Goal: Use online tool/utility: Utilize a website feature to perform a specific function

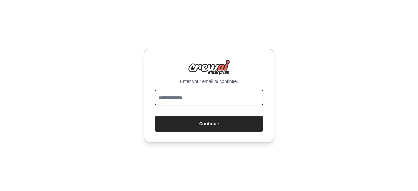
click at [182, 95] on input "email" at bounding box center [209, 98] width 109 height 16
type input "**********"
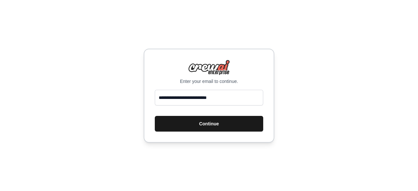
click at [194, 127] on button "Continue" at bounding box center [209, 124] width 109 height 16
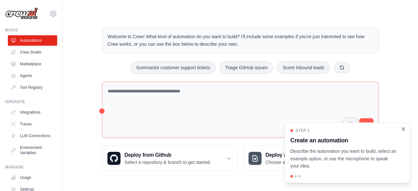
click at [405, 128] on icon "Close walkthrough" at bounding box center [404, 129] width 6 height 6
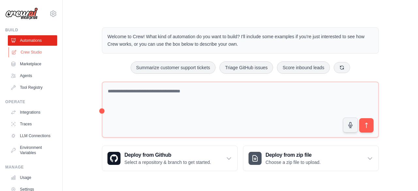
click at [25, 50] on link "Crew Studio" at bounding box center [32, 52] width 49 height 10
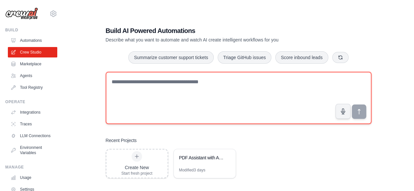
click at [131, 85] on textarea at bounding box center [238, 98] width 265 height 52
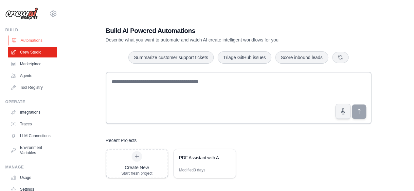
click at [31, 43] on link "Automations" at bounding box center [32, 40] width 49 height 10
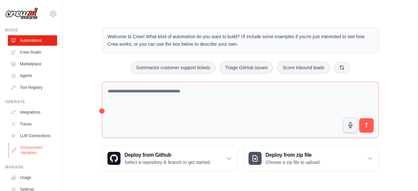
scroll to position [43, 0]
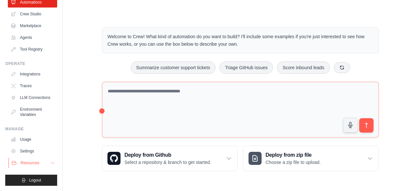
click at [50, 162] on icon at bounding box center [52, 163] width 5 height 5
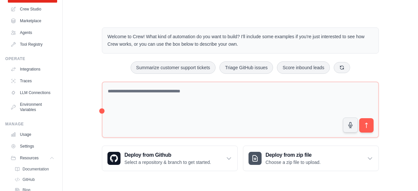
click at [370, 161] on p "Describe the automation you want to build, select an example option, or use the…" at bounding box center [344, 161] width 101 height 21
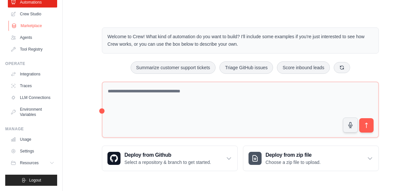
scroll to position [0, 0]
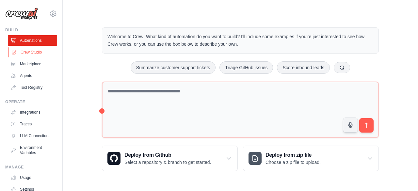
click at [28, 53] on link "Crew Studio" at bounding box center [32, 52] width 49 height 10
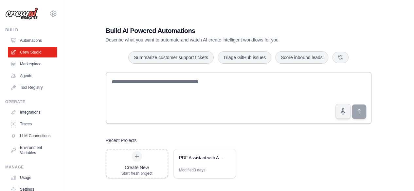
scroll to position [13, 0]
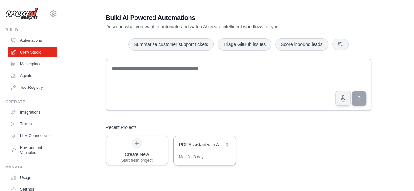
click at [200, 139] on div "PDF Assistant with Appointment Booking" at bounding box center [205, 145] width 62 height 18
click at [193, 157] on div "Modified 3 days" at bounding box center [192, 157] width 26 height 5
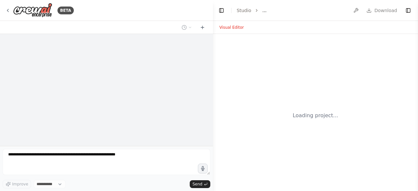
select select "****"
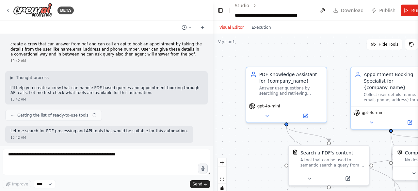
scroll to position [4155, 0]
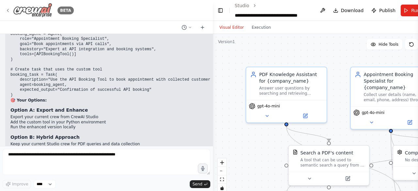
click at [9, 11] on icon at bounding box center [7, 10] width 5 height 5
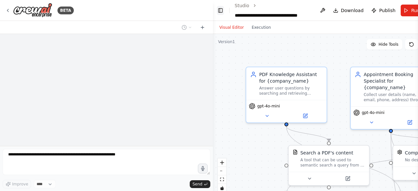
click at [221, 8] on button "Toggle Left Sidebar" at bounding box center [220, 10] width 7 height 9
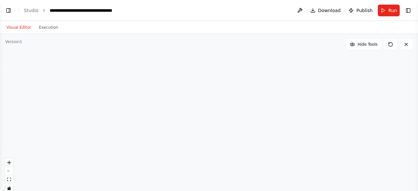
scroll to position [4155, 0]
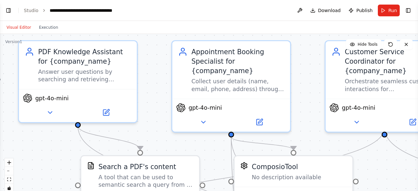
drag, startPoint x: 258, startPoint y: 82, endPoint x: 141, endPoint y: 46, distance: 123.1
click at [141, 46] on div ".deletable-edge-delete-btn { width: 20px; height: 20px; border: 0px solid #ffff…" at bounding box center [209, 115] width 418 height 163
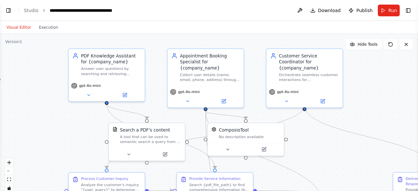
drag, startPoint x: 300, startPoint y: 141, endPoint x: 305, endPoint y: 133, distance: 9.4
click at [305, 133] on div ".deletable-edge-delete-btn { width: 20px; height: 20px; border: 0px solid #ffff…" at bounding box center [209, 115] width 418 height 163
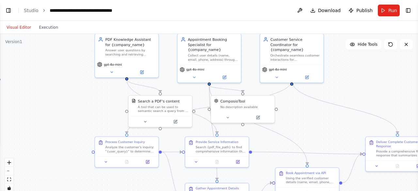
drag, startPoint x: 322, startPoint y: 149, endPoint x: 311, endPoint y: 123, distance: 28.8
click at [311, 123] on div ".deletable-edge-delete-btn { width: 20px; height: 20px; border: 0px solid #ffff…" at bounding box center [209, 115] width 418 height 163
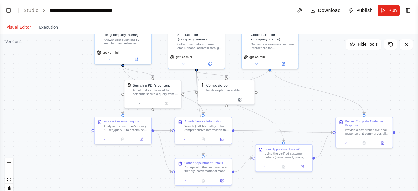
drag, startPoint x: 308, startPoint y: 149, endPoint x: 283, endPoint y: 126, distance: 34.3
click at [283, 126] on div ".deletable-edge-delete-btn { width: 20px; height: 20px; border: 0px solid #ffff…" at bounding box center [209, 115] width 418 height 163
click at [271, 155] on div "Using the verified customer details (name, email, phone, address), prepare and …" at bounding box center [286, 155] width 45 height 8
click at [303, 169] on button at bounding box center [303, 166] width 16 height 6
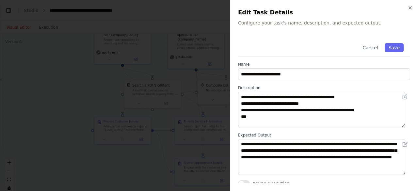
scroll to position [111, 0]
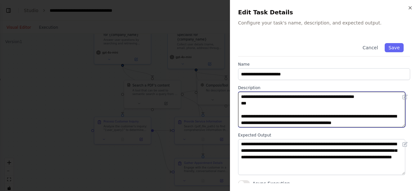
click at [307, 110] on textarea "**********" at bounding box center [321, 110] width 167 height 36
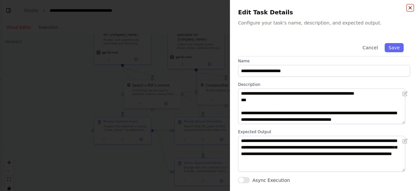
click at [408, 9] on icon "button" at bounding box center [410, 7] width 5 height 5
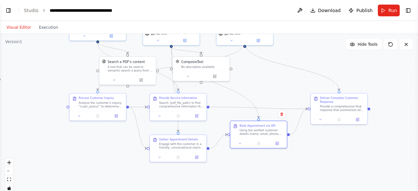
drag, startPoint x: 310, startPoint y: 109, endPoint x: 284, endPoint y: 86, distance: 34.5
click at [284, 86] on div ".deletable-edge-delete-btn { width: 20px; height: 20px; border: 0px solid #ffff…" at bounding box center [209, 115] width 418 height 163
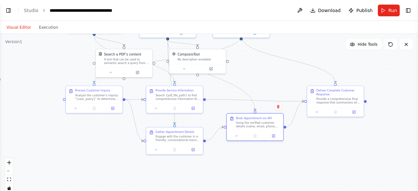
drag, startPoint x: 313, startPoint y: 158, endPoint x: 314, endPoint y: 151, distance: 6.5
click at [314, 151] on div ".deletable-edge-delete-btn { width: 20px; height: 20px; border: 0px solid #ffff…" at bounding box center [209, 115] width 418 height 163
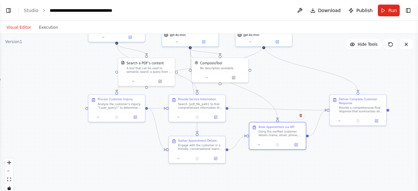
drag, startPoint x: 286, startPoint y: 98, endPoint x: 307, endPoint y: 104, distance: 22.2
click at [307, 104] on div ".deletable-edge-delete-btn { width: 20px; height: 20px; border: 0px solid #ffff…" at bounding box center [209, 115] width 418 height 163
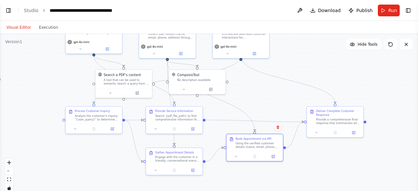
drag, startPoint x: 352, startPoint y: 159, endPoint x: 328, endPoint y: 171, distance: 27.0
click at [328, 171] on div ".deletable-edge-delete-btn { width: 20px; height: 20px; border: 0px solid #ffff…" at bounding box center [209, 115] width 418 height 163
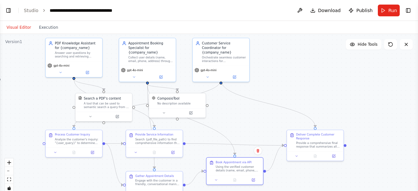
drag, startPoint x: 406, startPoint y: 150, endPoint x: 386, endPoint y: 175, distance: 32.3
click at [386, 175] on div ".deletable-edge-delete-btn { width: 20px; height: 20px; border: 0px solid #ffff…" at bounding box center [209, 115] width 418 height 163
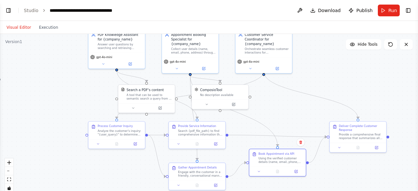
drag, startPoint x: 327, startPoint y: 95, endPoint x: 370, endPoint y: 85, distance: 44.3
click at [370, 85] on div ".deletable-edge-delete-btn { width: 20px; height: 20px; border: 0px solid #ffff…" at bounding box center [209, 115] width 418 height 163
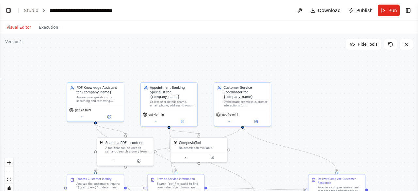
drag, startPoint x: 344, startPoint y: 89, endPoint x: 322, endPoint y: 144, distance: 58.5
click at [322, 144] on div ".deletable-edge-delete-btn { width: 20px; height: 20px; border: 0px solid #ffff…" at bounding box center [209, 115] width 418 height 163
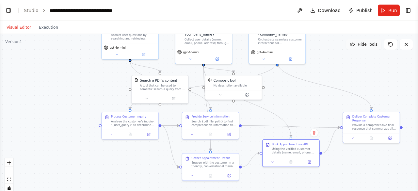
drag, startPoint x: 317, startPoint y: 112, endPoint x: 352, endPoint y: 45, distance: 75.9
click at [352, 45] on div "Version 1 Hide Tools .deletable-edge-delete-btn { width: 20px; height: 20px; bo…" at bounding box center [209, 115] width 418 height 163
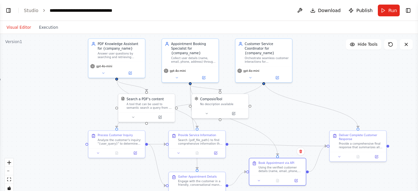
drag, startPoint x: 319, startPoint y: 74, endPoint x: 307, endPoint y: 96, distance: 26.2
click at [307, 96] on div ".deletable-edge-delete-btn { width: 20px; height: 20px; border: 0px solid #ffff…" at bounding box center [209, 115] width 418 height 163
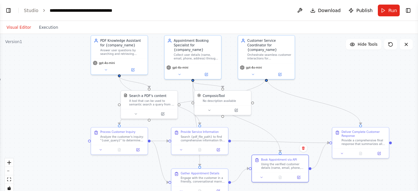
drag, startPoint x: 306, startPoint y: 139, endPoint x: 309, endPoint y: 135, distance: 4.7
click at [309, 135] on div ".deletable-edge-delete-btn { width: 20px; height: 20px; border: 0px solid #ffff…" at bounding box center [209, 115] width 418 height 163
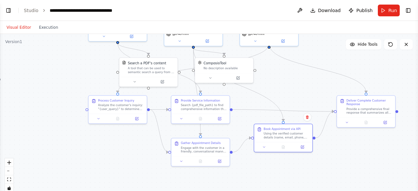
drag, startPoint x: 262, startPoint y: 132, endPoint x: 264, endPoint y: 96, distance: 36.0
click at [264, 96] on div ".deletable-edge-delete-btn { width: 20px; height: 20px; border: 0px solid #ffff…" at bounding box center [209, 115] width 418 height 163
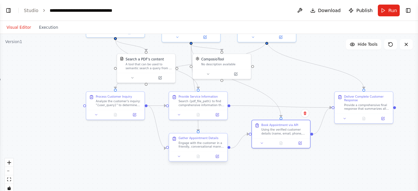
click at [218, 160] on div at bounding box center [198, 157] width 58 height 10
click at [218, 157] on icon at bounding box center [217, 156] width 3 height 3
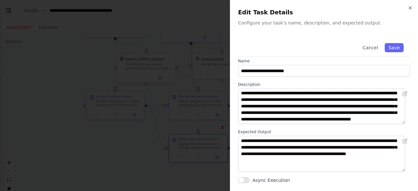
scroll to position [10, 0]
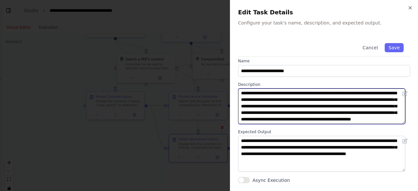
drag, startPoint x: 239, startPoint y: 102, endPoint x: 297, endPoint y: 105, distance: 58.2
click at [297, 105] on textarea "**********" at bounding box center [321, 107] width 167 height 36
click at [329, 106] on textarea "**********" at bounding box center [321, 107] width 167 height 36
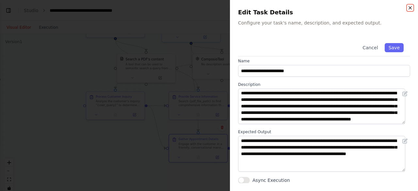
click at [411, 7] on icon "button" at bounding box center [410, 8] width 3 height 3
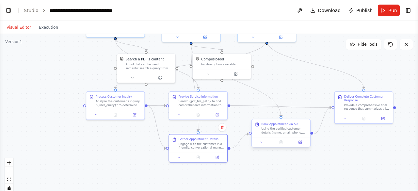
click at [302, 147] on div at bounding box center [281, 142] width 58 height 10
click at [300, 144] on icon at bounding box center [300, 142] width 3 height 3
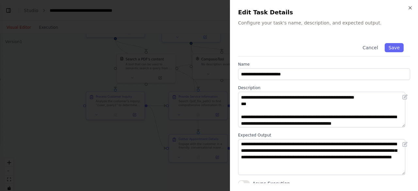
scroll to position [82, 0]
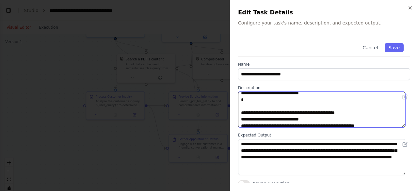
drag, startPoint x: 324, startPoint y: 111, endPoint x: 351, endPoint y: 115, distance: 27.1
click at [351, 115] on textarea "**********" at bounding box center [321, 110] width 167 height 36
click at [307, 117] on textarea "**********" at bounding box center [321, 110] width 167 height 36
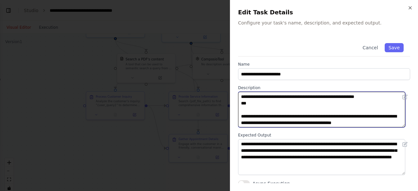
scroll to position [3, 0]
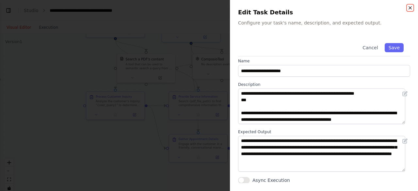
click at [411, 6] on icon "button" at bounding box center [410, 7] width 5 height 5
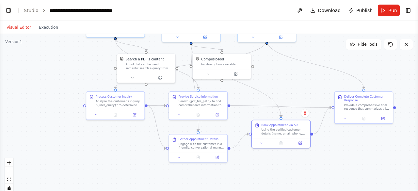
click at [316, 81] on div ".deletable-edge-delete-btn { width: 20px; height: 20px; border: 0px solid #ffff…" at bounding box center [209, 115] width 418 height 163
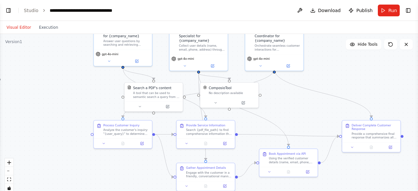
drag, startPoint x: 316, startPoint y: 81, endPoint x: 317, endPoint y: 122, distance: 41.2
click at [317, 122] on div ".deletable-edge-delete-btn { width: 20px; height: 20px; border: 0px solid #ffff…" at bounding box center [209, 115] width 418 height 163
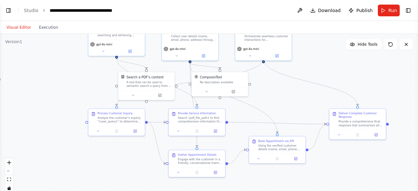
drag, startPoint x: 299, startPoint y: 122, endPoint x: 315, endPoint y: 105, distance: 23.1
click at [315, 105] on div ".deletable-edge-delete-btn { width: 20px; height: 20px; border: 0px solid #ffff…" at bounding box center [209, 115] width 418 height 163
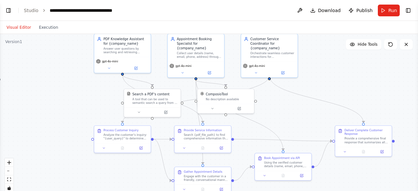
drag, startPoint x: 286, startPoint y: 108, endPoint x: 288, endPoint y: 119, distance: 11.3
click at [288, 119] on div ".deletable-edge-delete-btn { width: 20px; height: 20px; border: 0px solid #ffff…" at bounding box center [209, 115] width 418 height 163
click at [7, 9] on button "Toggle Left Sidebar" at bounding box center [8, 10] width 9 height 9
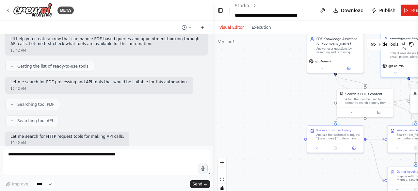
scroll to position [0, 0]
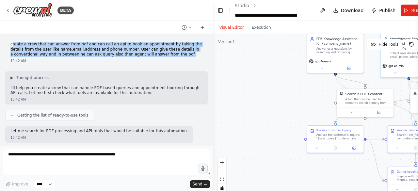
drag, startPoint x: 11, startPoint y: 44, endPoint x: 144, endPoint y: 54, distance: 132.5
click at [144, 54] on p "create a crew that can answer from pdf and can call an api to book an appointme…" at bounding box center [106, 49] width 192 height 15
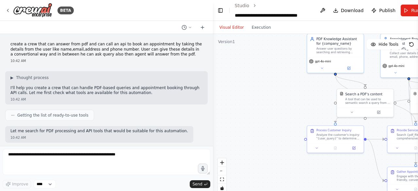
click at [114, 66] on div "create a crew that can answer from pdf and can call an api to book an appointme…" at bounding box center [106, 90] width 213 height 112
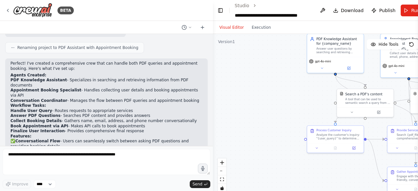
scroll to position [645, 0]
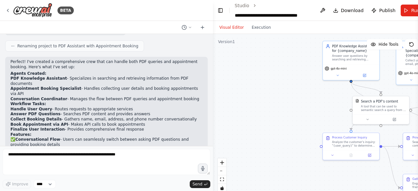
drag, startPoint x: 262, startPoint y: 109, endPoint x: 247, endPoint y: 105, distance: 15.3
click at [247, 105] on div ".deletable-edge-delete-btn { width: 20px; height: 20px; border: 0px solid #ffff…" at bounding box center [326, 115] width 226 height 163
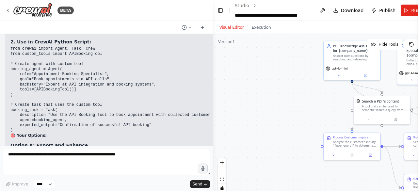
scroll to position [4155, 0]
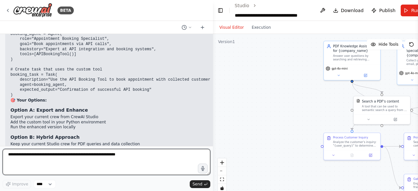
click at [36, 156] on textarea at bounding box center [107, 162] width 208 height 26
type textarea "**********"
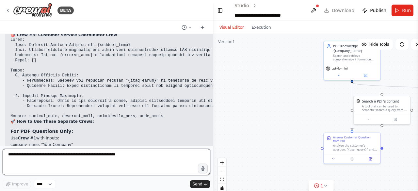
scroll to position [4775, 0]
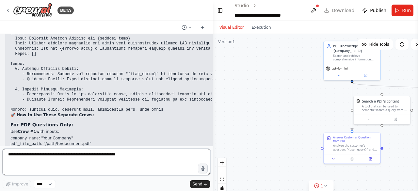
click at [77, 165] on textarea at bounding box center [107, 162] width 208 height 26
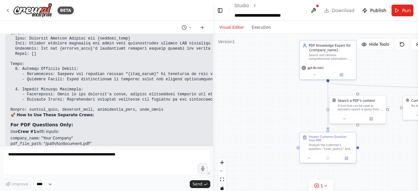
drag, startPoint x: 265, startPoint y: 91, endPoint x: 241, endPoint y: 91, distance: 24.2
click at [241, 91] on div ".deletable-edge-delete-btn { width: 20px; height: 20px; border: 0px solid #ffff…" at bounding box center [321, 115] width 217 height 163
click at [220, 10] on button "Toggle Left Sidebar" at bounding box center [220, 10] width 7 height 9
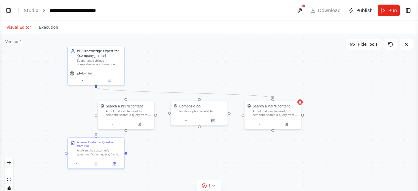
drag, startPoint x: 220, startPoint y: 154, endPoint x: 201, endPoint y: 158, distance: 19.6
click at [201, 158] on div ".deletable-edge-delete-btn { width: 20px; height: 20px; border: 0px solid #ffff…" at bounding box center [209, 115] width 418 height 163
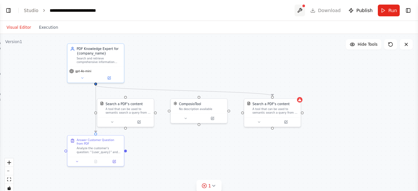
click at [301, 6] on button at bounding box center [300, 11] width 10 height 12
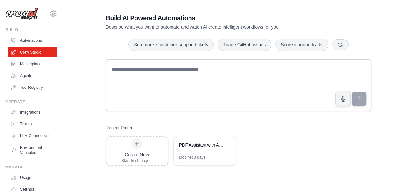
scroll to position [13, 0]
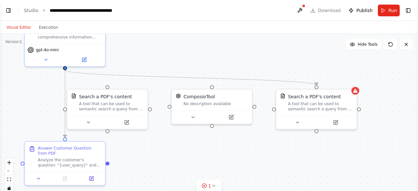
drag, startPoint x: 288, startPoint y: 93, endPoint x: 279, endPoint y: 37, distance: 57.2
click at [279, 37] on div ".deletable-edge-delete-btn { width: 20px; height: 20px; border: 0px solid #ffff…" at bounding box center [209, 115] width 418 height 163
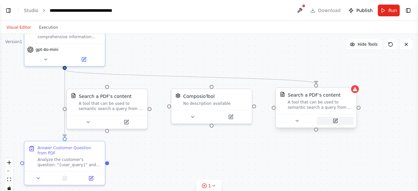
scroll to position [4525, 0]
click at [337, 121] on icon at bounding box center [336, 121] width 4 height 4
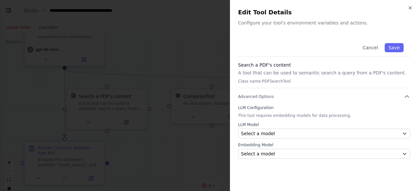
scroll to position [4551, 0]
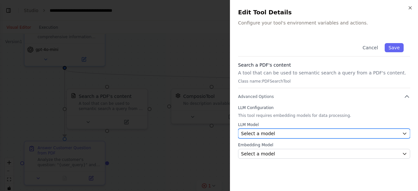
click at [274, 133] on div "Select a model" at bounding box center [320, 133] width 159 height 7
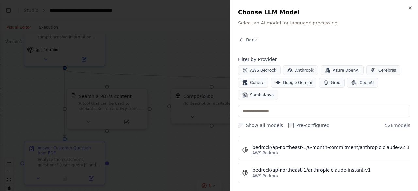
scroll to position [0, 0]
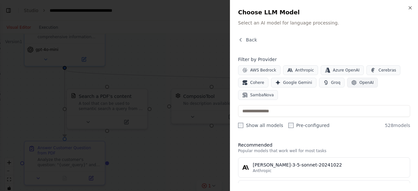
click at [360, 81] on span "OpenAI" at bounding box center [367, 82] width 14 height 5
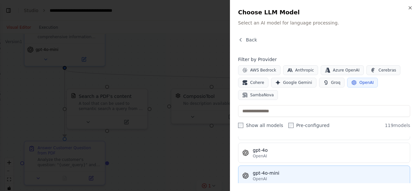
click at [286, 170] on div "gpt-4o-mini" at bounding box center [329, 173] width 153 height 7
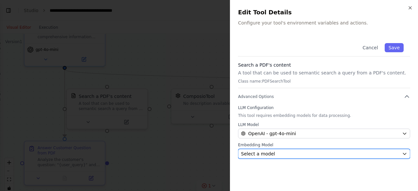
click at [257, 155] on span "Select a model" at bounding box center [258, 154] width 34 height 7
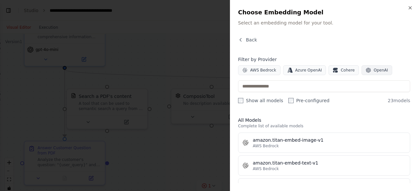
click at [364, 69] on button "OpenAI" at bounding box center [377, 70] width 31 height 10
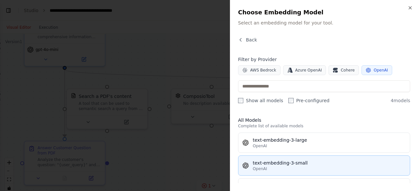
click at [277, 167] on div "OpenAI" at bounding box center [329, 168] width 153 height 5
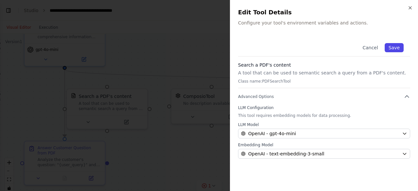
click at [392, 48] on button "Save" at bounding box center [394, 47] width 19 height 9
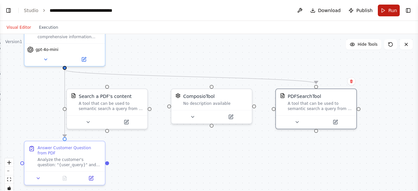
click at [382, 11] on button "Run" at bounding box center [389, 11] width 22 height 12
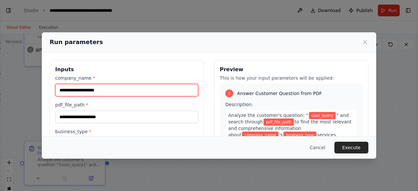
click at [86, 89] on input "company_name *" at bounding box center [126, 90] width 143 height 12
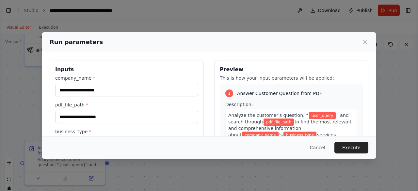
click at [367, 38] on div "Run parameters" at bounding box center [209, 42] width 319 height 9
click at [363, 42] on icon at bounding box center [365, 42] width 7 height 7
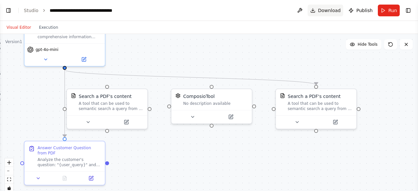
click at [328, 7] on span "Download" at bounding box center [329, 10] width 23 height 7
click at [9, 102] on div ".deletable-edge-delete-btn { width: 20px; height: 20px; border: 0px solid #ffff…" at bounding box center [209, 115] width 418 height 163
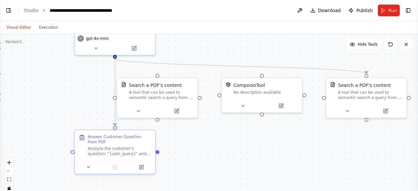
drag, startPoint x: 252, startPoint y: 168, endPoint x: 301, endPoint y: 157, distance: 50.6
click at [301, 157] on div ".deletable-edge-delete-btn { width: 20px; height: 20px; border: 0px solid #ffff…" at bounding box center [209, 115] width 418 height 163
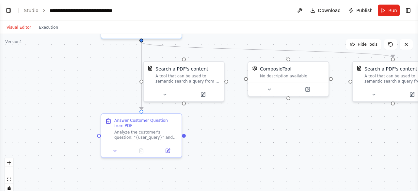
drag, startPoint x: 222, startPoint y: 144, endPoint x: 250, endPoint y: 127, distance: 32.0
click at [250, 127] on div ".deletable-edge-delete-btn { width: 20px; height: 20px; border: 0px solid #ffff…" at bounding box center [209, 115] width 418 height 163
click at [385, 14] on button "Run" at bounding box center [389, 11] width 22 height 12
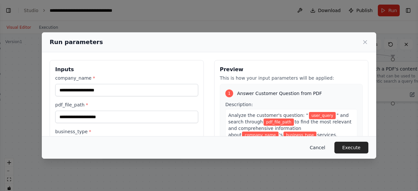
click at [319, 146] on button "Cancel" at bounding box center [318, 148] width 26 height 12
